Goal: Task Accomplishment & Management: Manage account settings

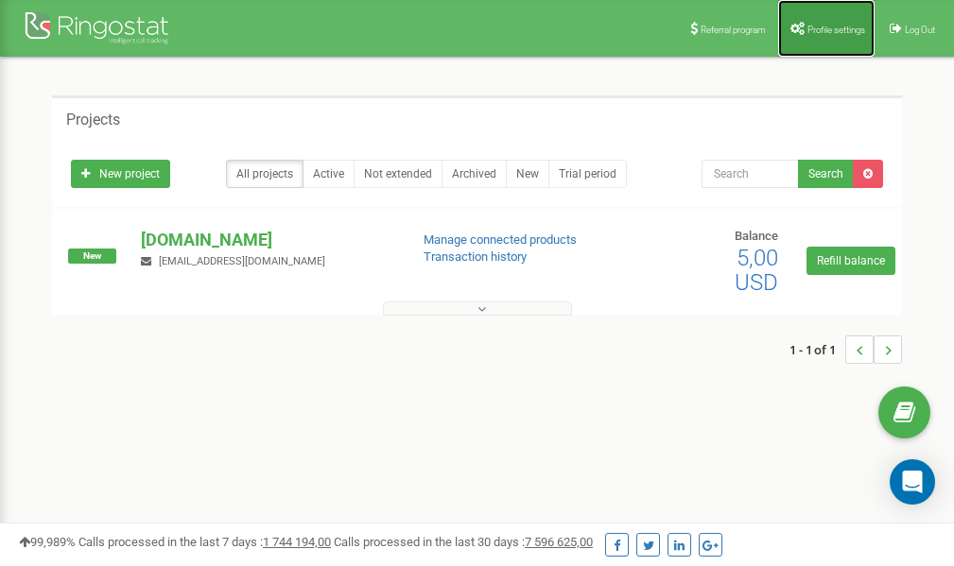
click at [833, 27] on span "Profile settings" at bounding box center [837, 30] width 58 height 10
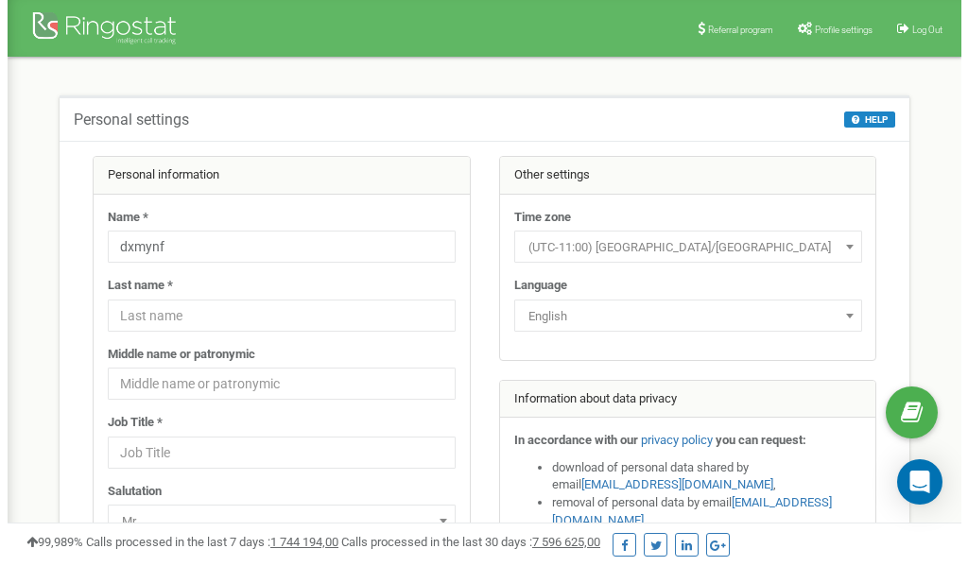
scroll to position [95, 0]
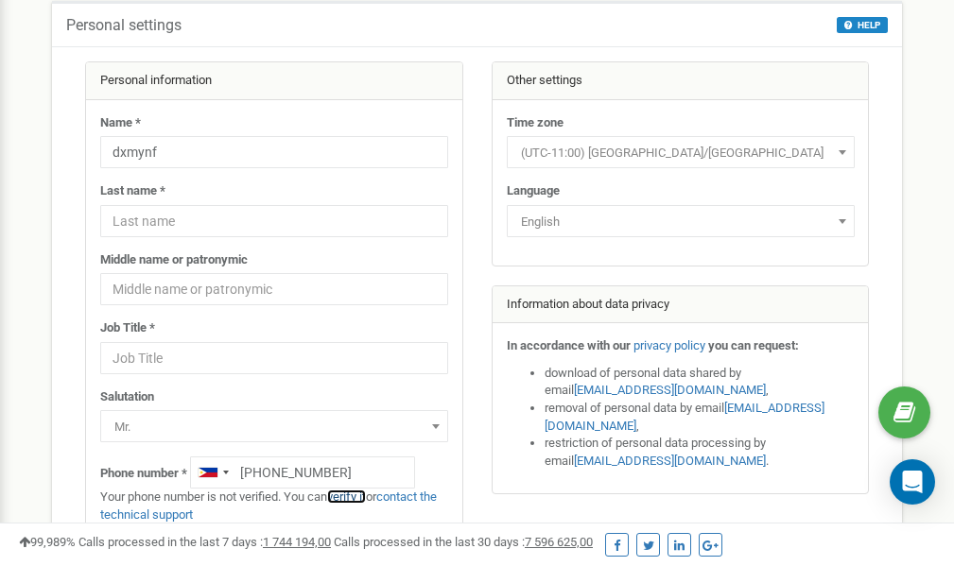
click at [353, 496] on link "verify it" at bounding box center [346, 497] width 39 height 14
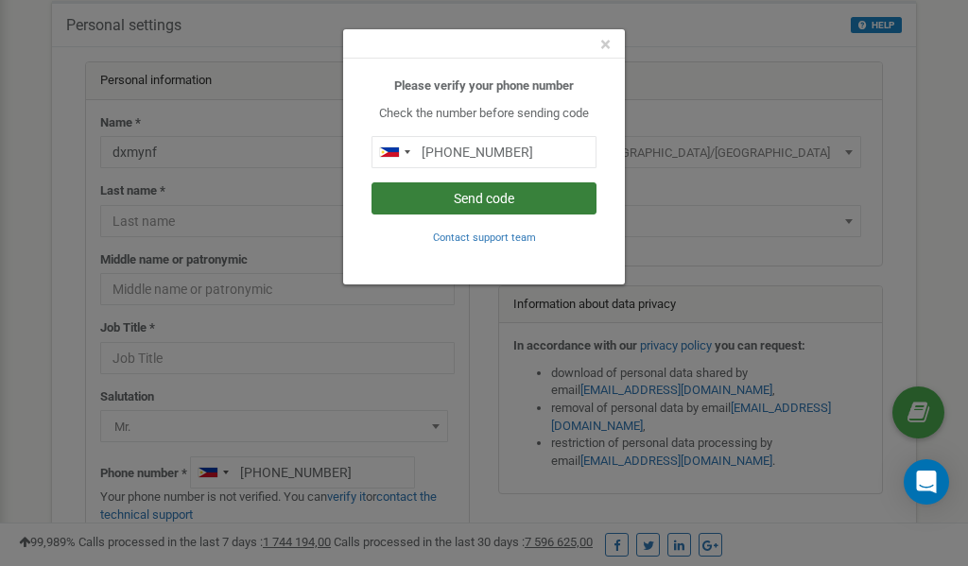
click at [422, 193] on button "Send code" at bounding box center [484, 199] width 225 height 32
